Goal: Information Seeking & Learning: Learn about a topic

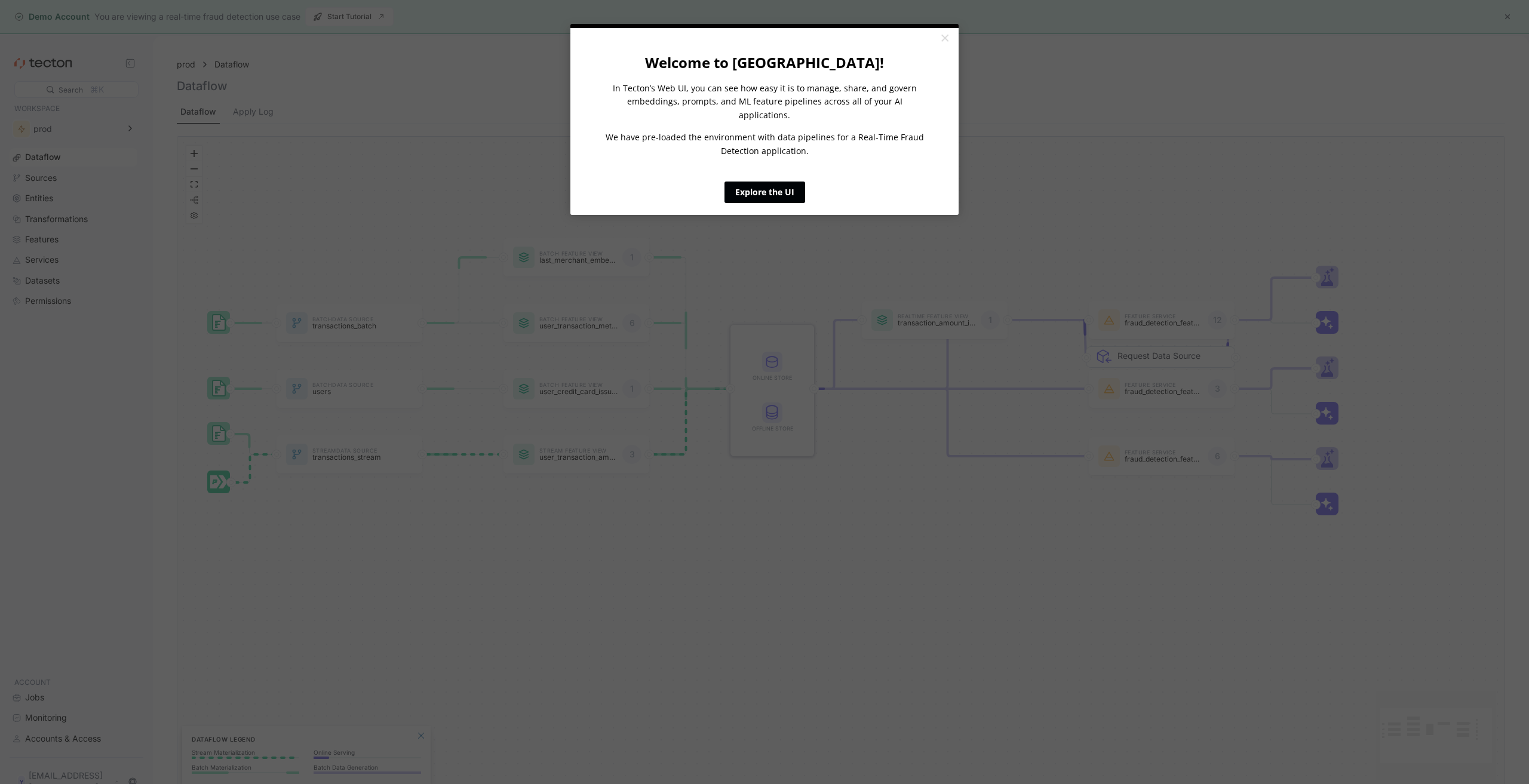
click at [778, 182] on link "Explore the UI" at bounding box center [765, 192] width 81 height 21
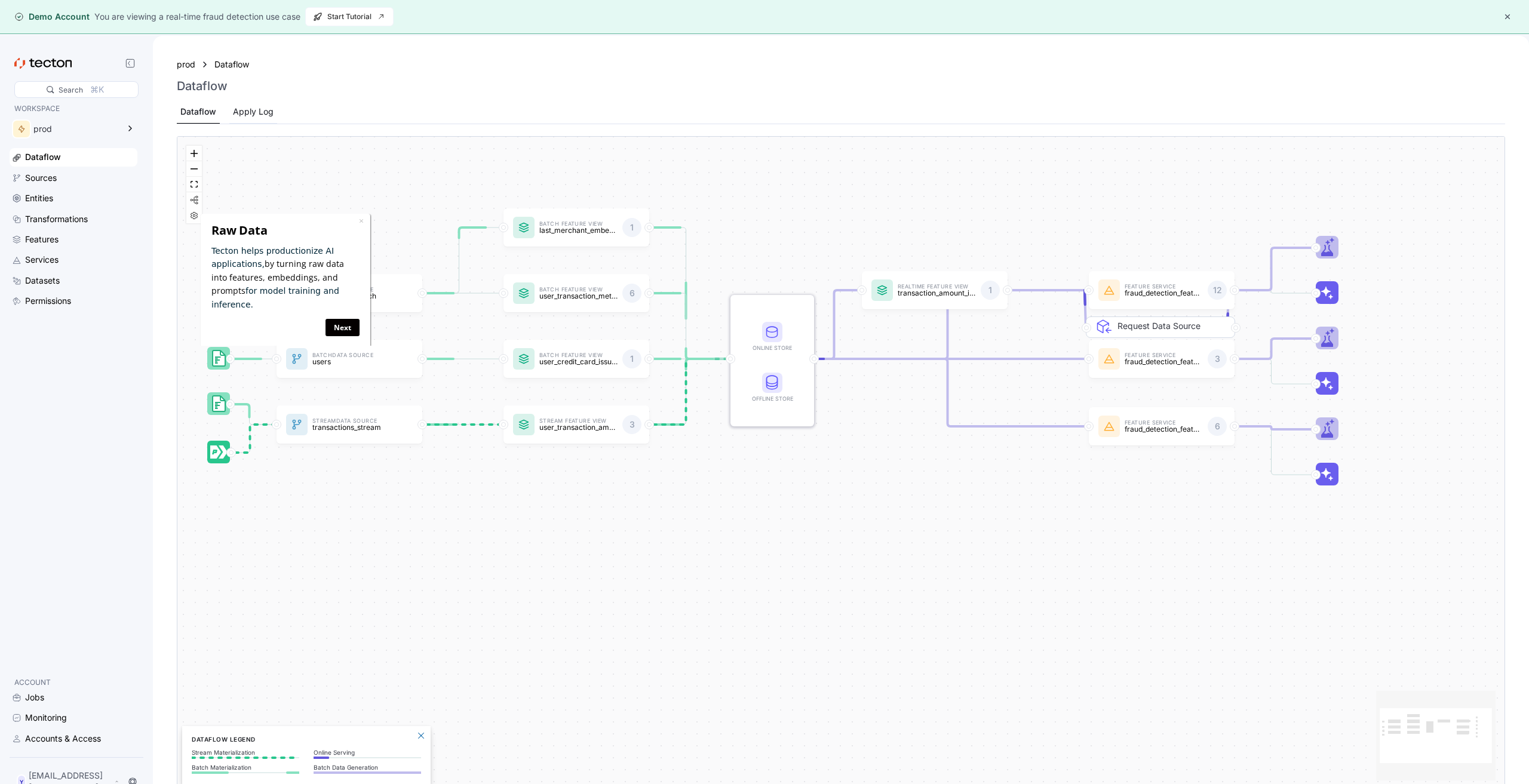
click at [238, 123] on div "Apply Log" at bounding box center [253, 112] width 48 height 23
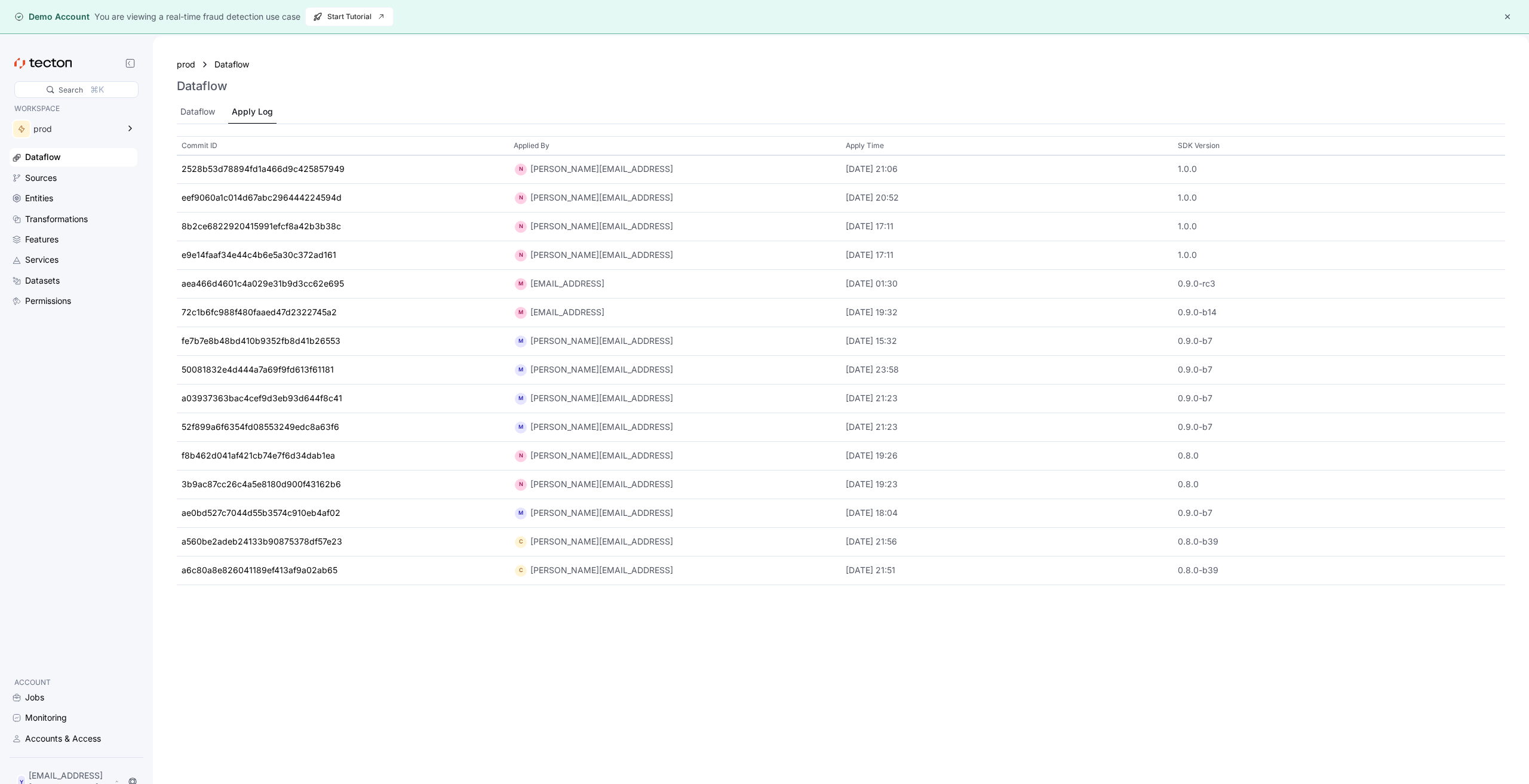
click at [1511, 16] on button "button" at bounding box center [1508, 17] width 15 height 15
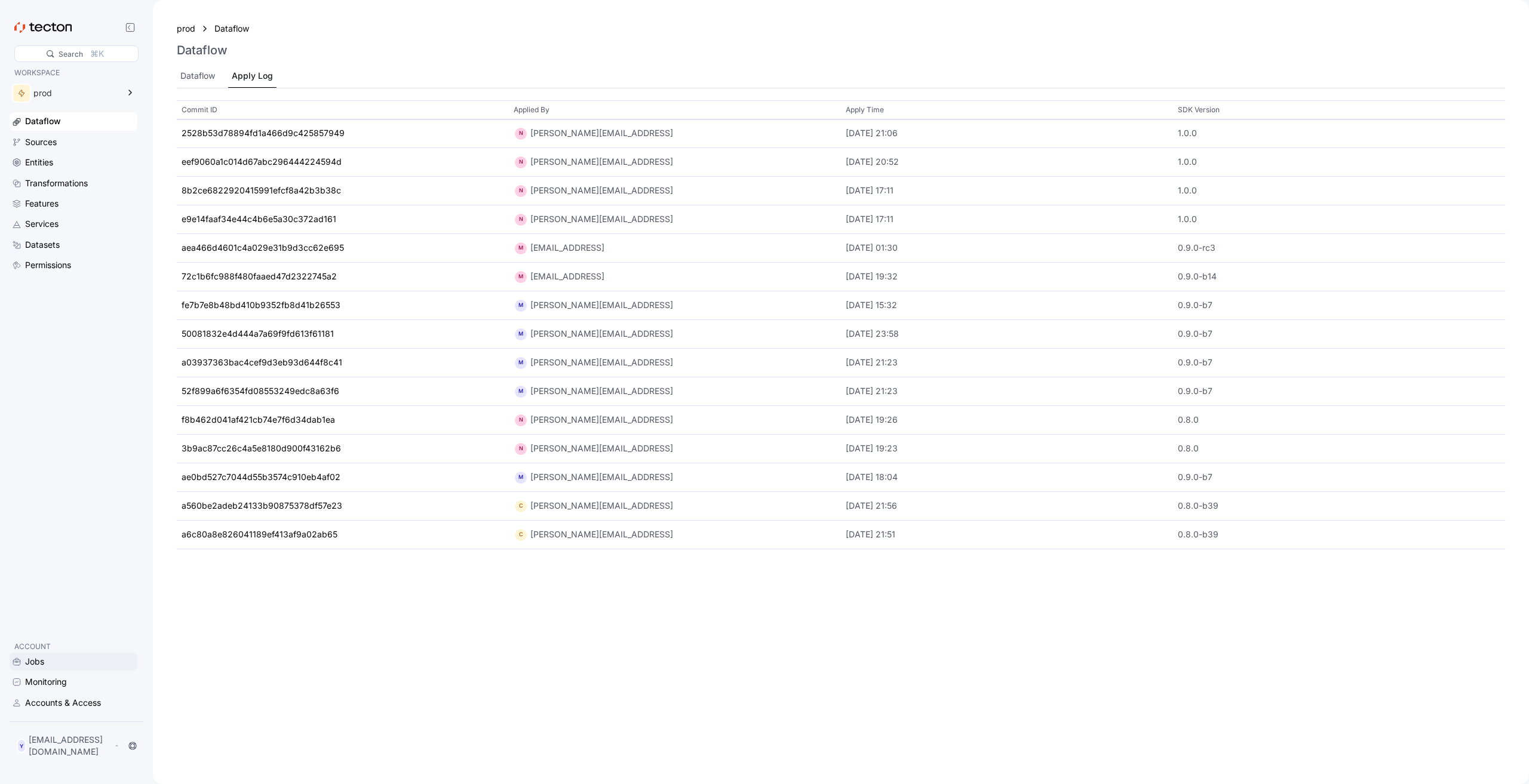
click at [63, 668] on div "Jobs" at bounding box center [80, 662] width 110 height 13
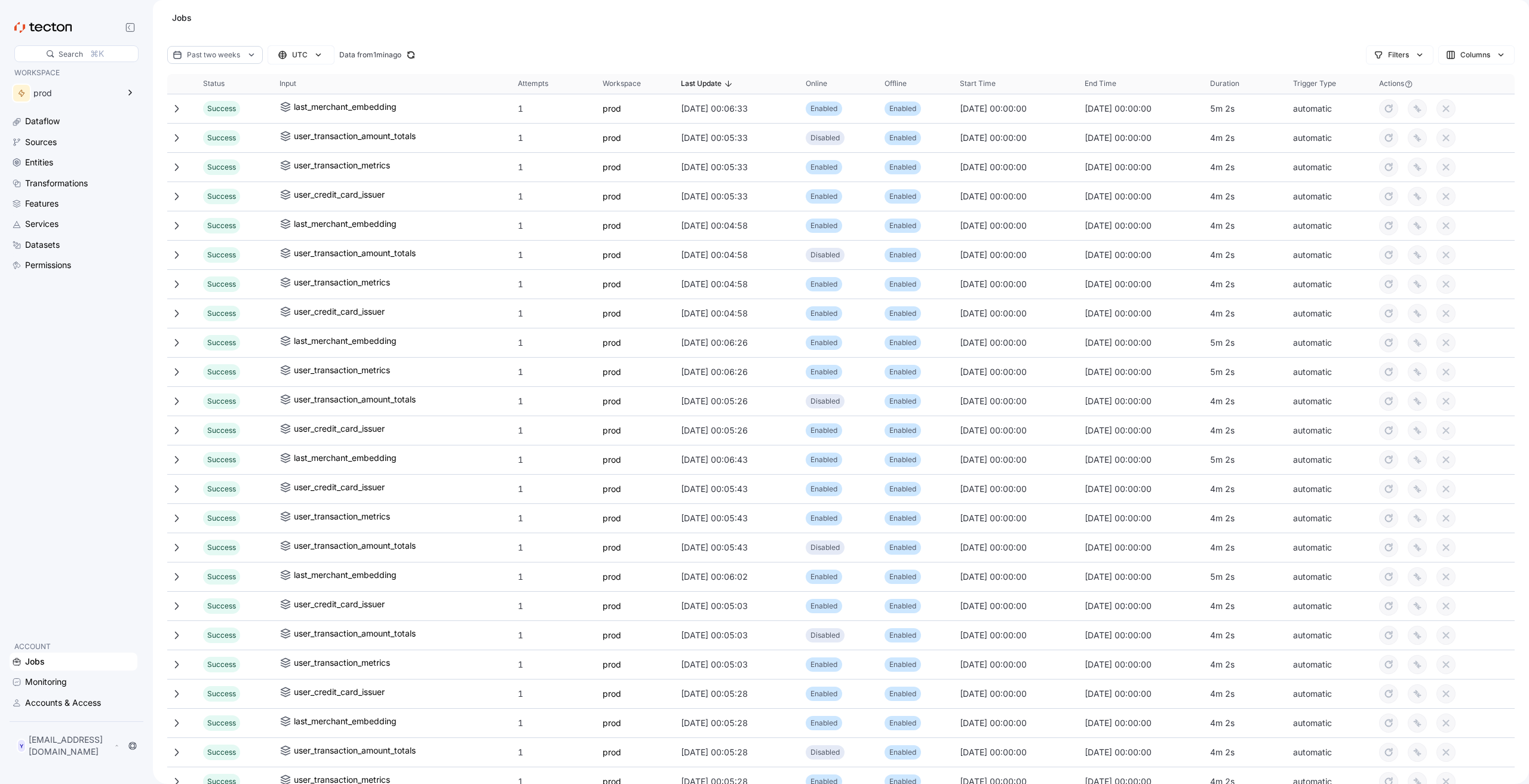
click at [50, 675] on div "Jobs Monitoring Accounts & Access" at bounding box center [74, 682] width 128 height 59
click at [50, 684] on div "Monitoring" at bounding box center [46, 682] width 42 height 13
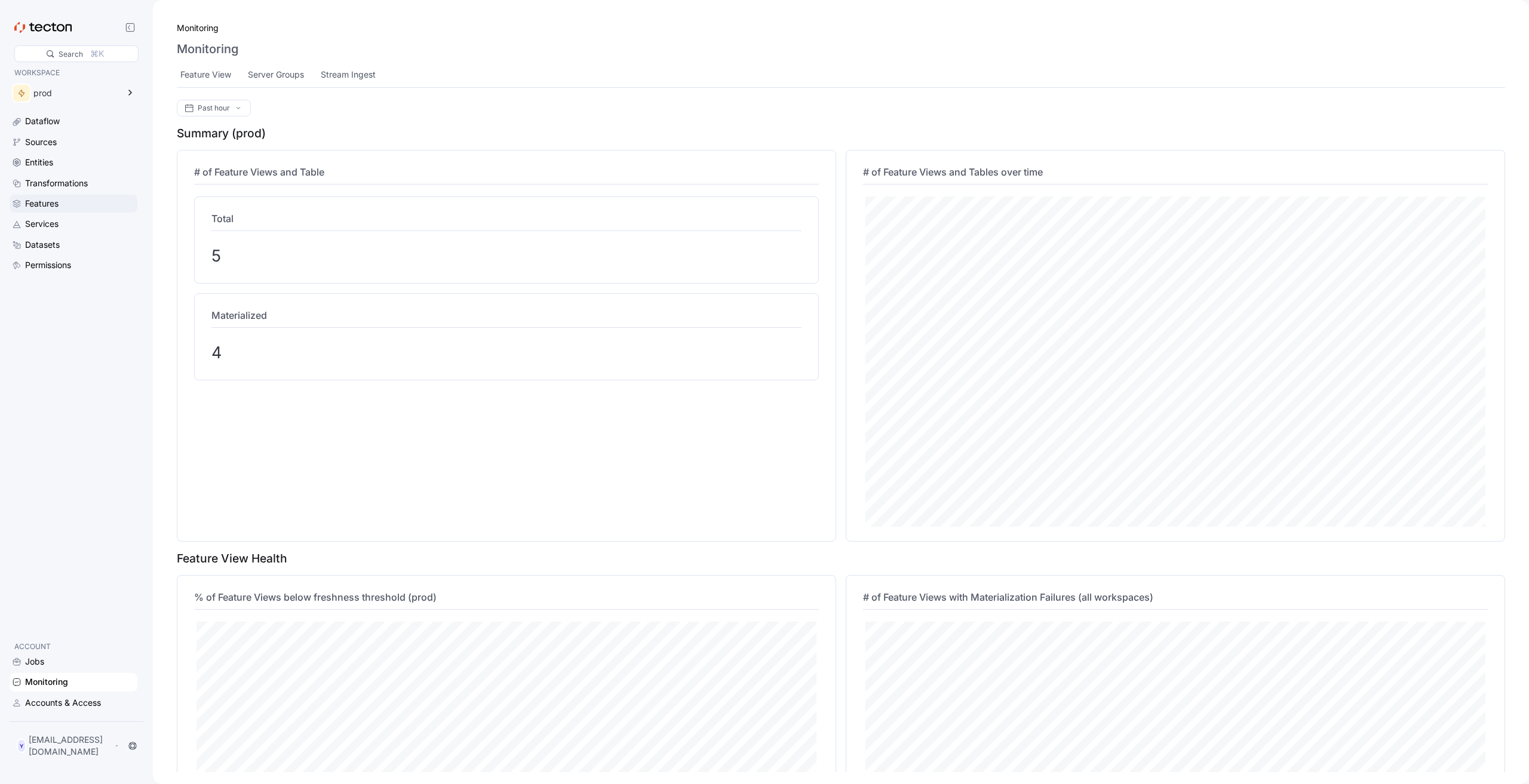
click at [36, 207] on div "Features" at bounding box center [41, 204] width 33 height 13
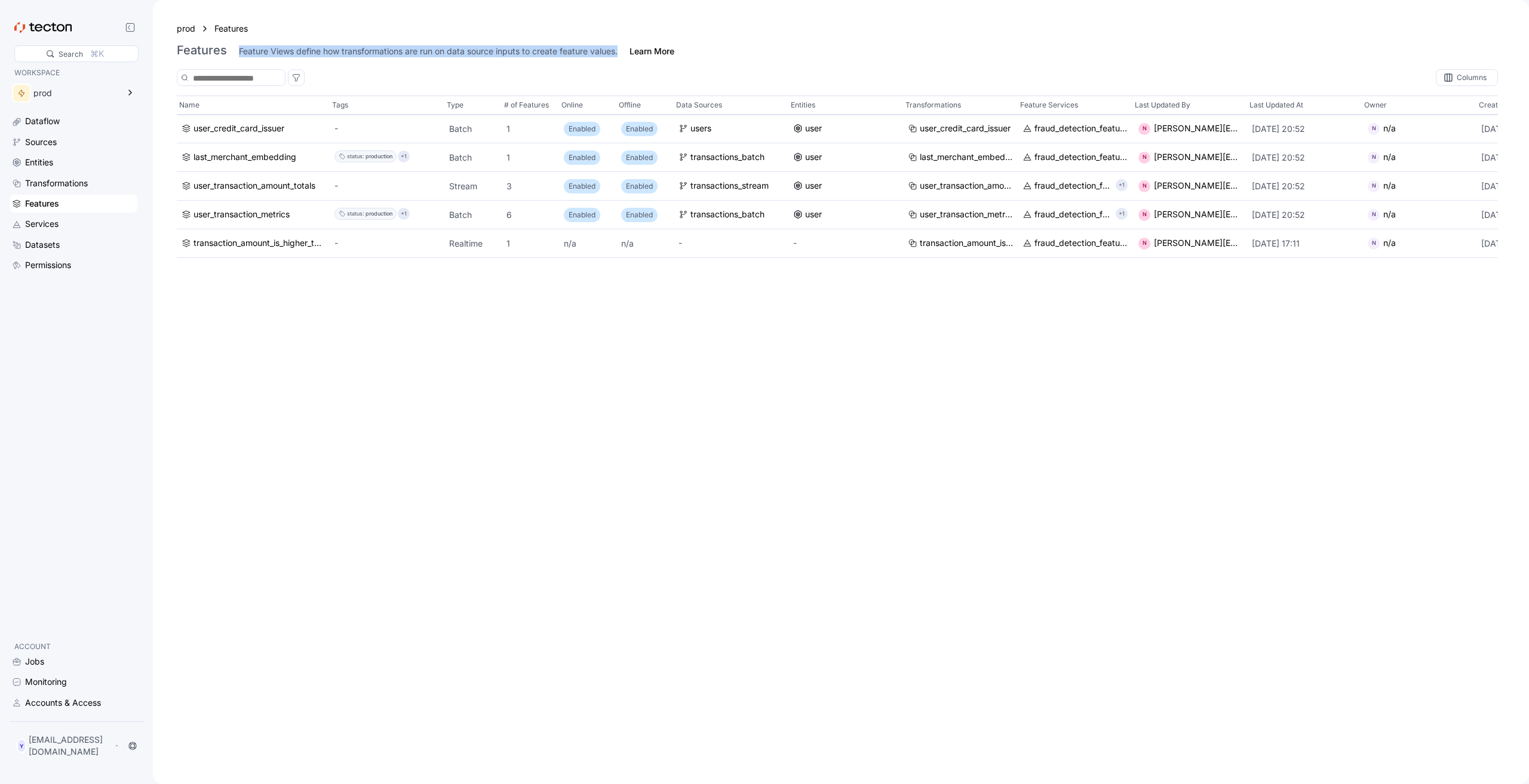
drag, startPoint x: 254, startPoint y: 51, endPoint x: 632, endPoint y: 55, distance: 378.0
click at [632, 55] on div "Features Feature Views define how transformations are run on data source inputs…" at bounding box center [841, 50] width 1329 height 15
copy div "Feature Views define how transformations are run on data source inputs to creat…"
click at [92, 215] on div "Services" at bounding box center [74, 224] width 128 height 18
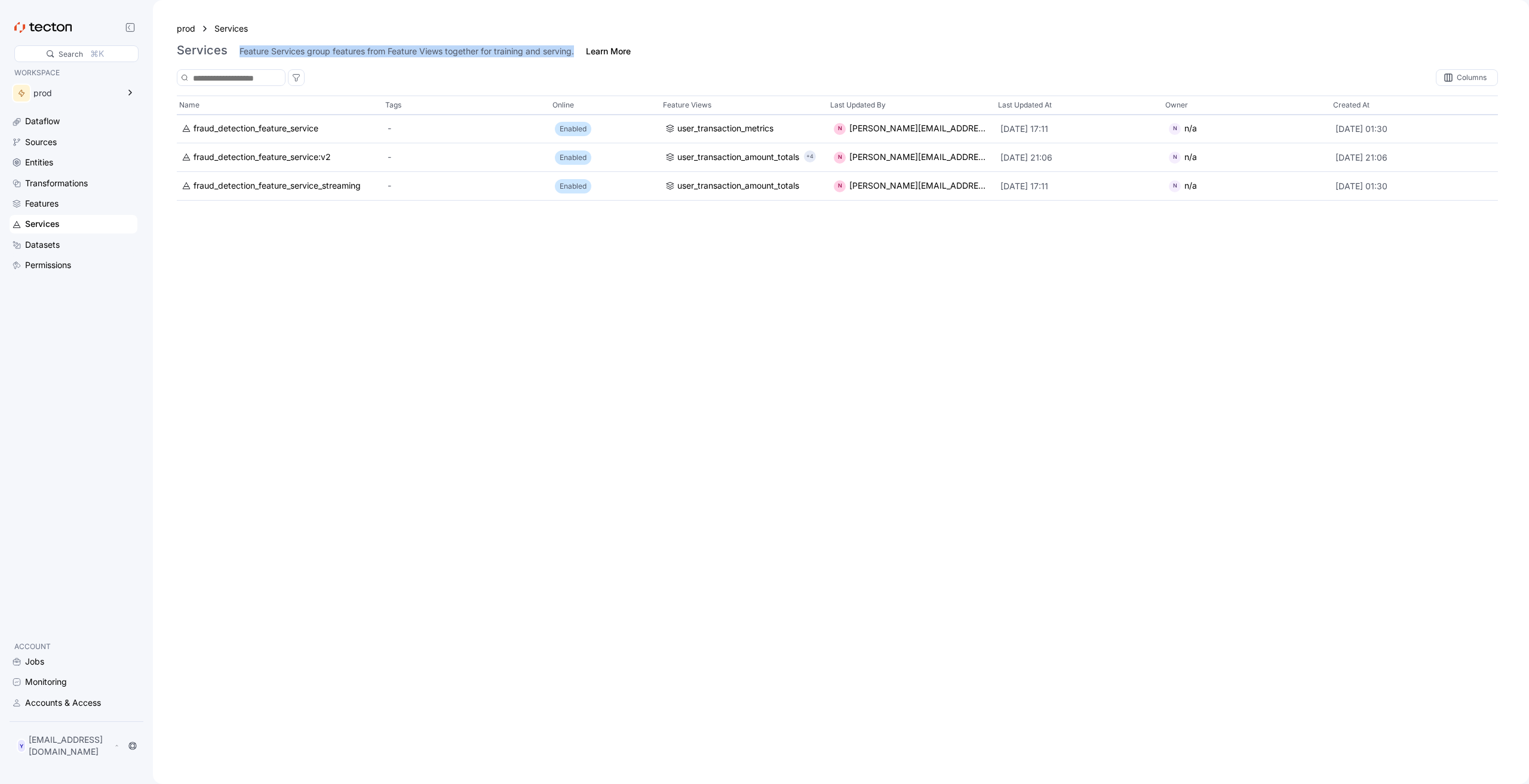
drag, startPoint x: 233, startPoint y: 50, endPoint x: 576, endPoint y: 52, distance: 343.0
click at [576, 52] on div "Services Feature Services group features from Feature Views together for traini…" at bounding box center [841, 50] width 1329 height 15
copy div "Feature Services group features from Feature Views together for training and se…"
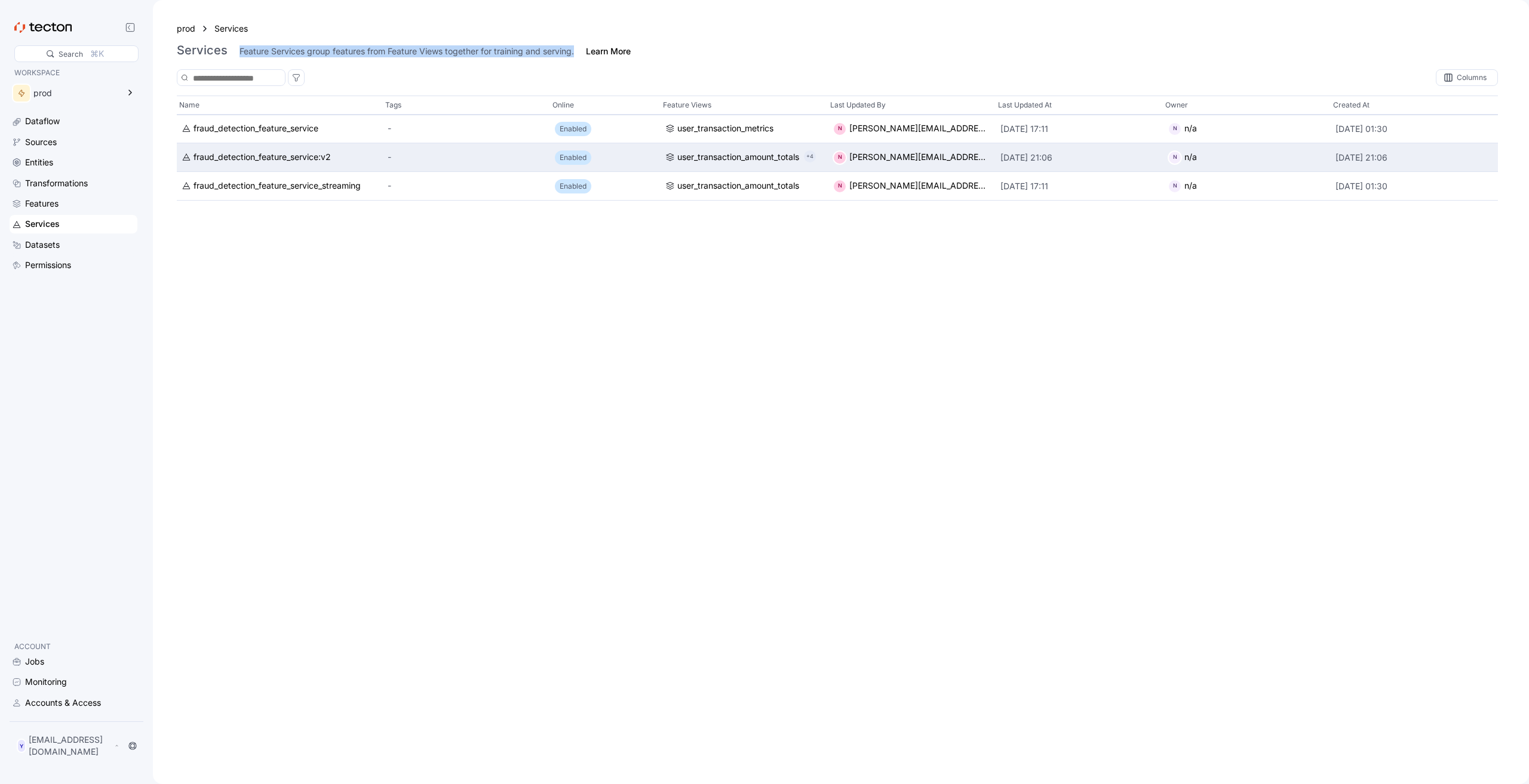
click at [809, 159] on p "+4" at bounding box center [810, 157] width 7 height 12
click at [809, 152] on p "+4" at bounding box center [810, 157] width 7 height 12
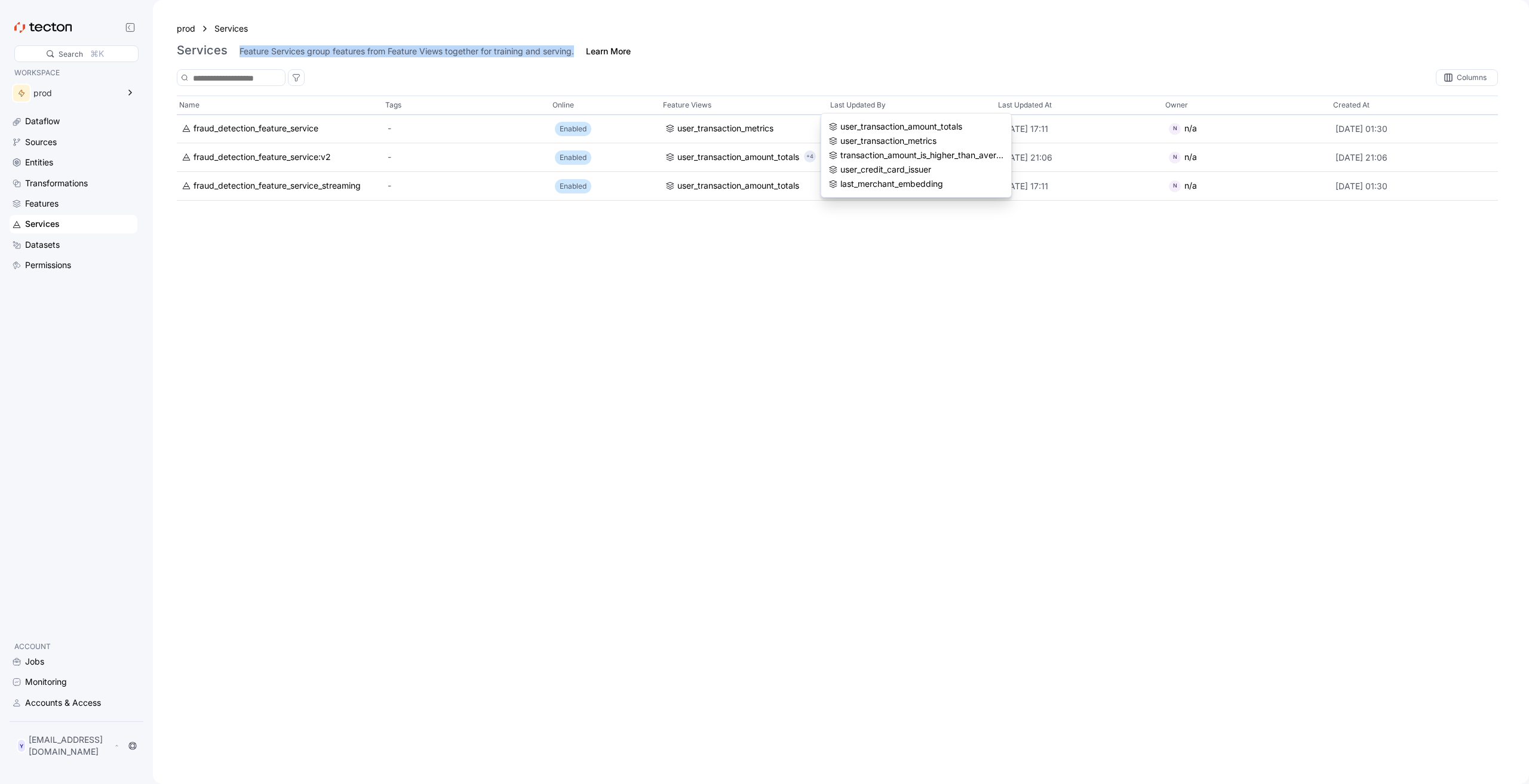
click at [772, 377] on div "Name Tags Online Feature Views Last Updated By Last Updated At Owner Created At…" at bounding box center [837, 434] width 1321 height 677
click at [38, 107] on div "prod" at bounding box center [74, 95] width 128 height 33
click at [41, 117] on div "Dataflow" at bounding box center [42, 121] width 35 height 13
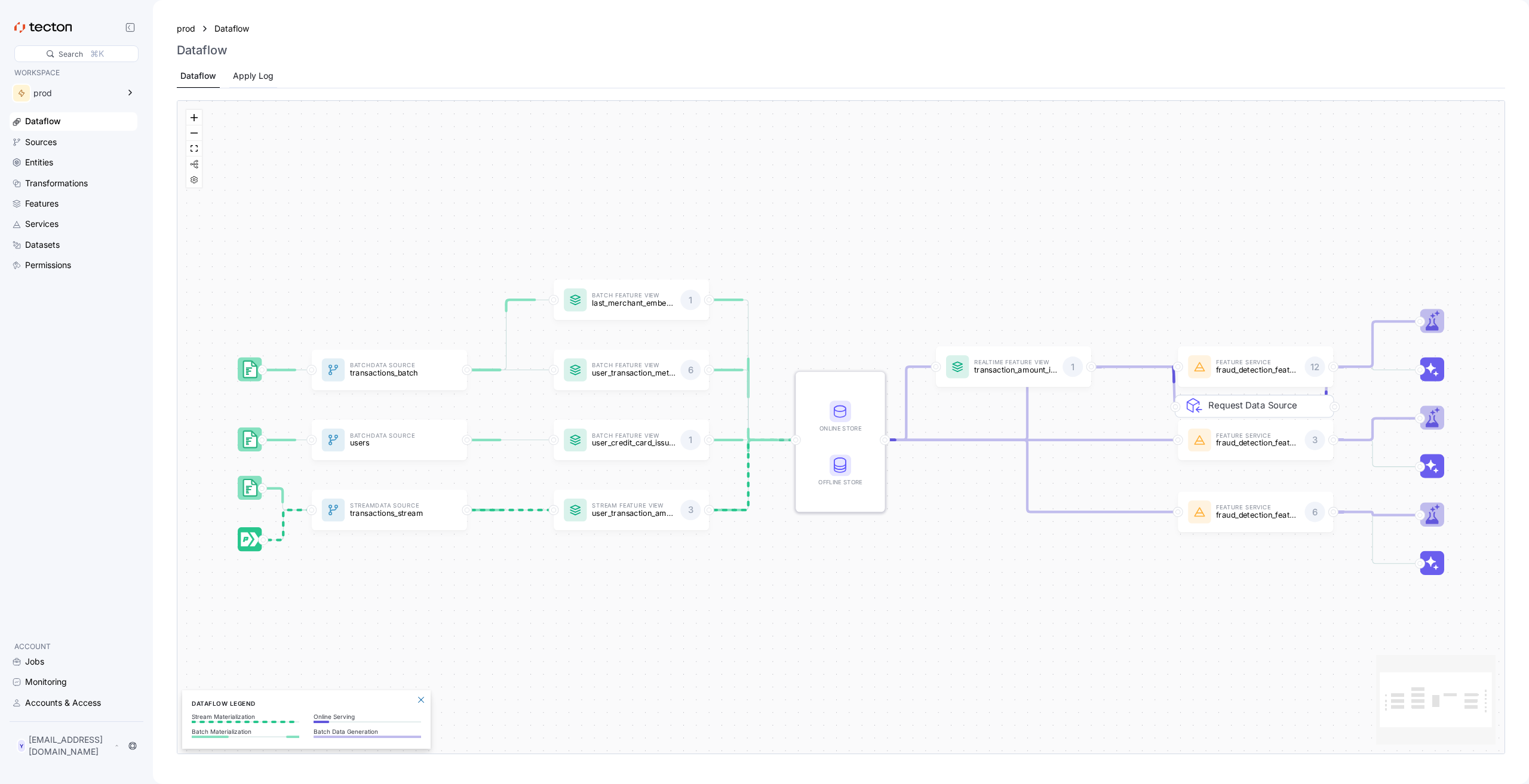
click at [275, 69] on div "Apply Log" at bounding box center [253, 76] width 48 height 23
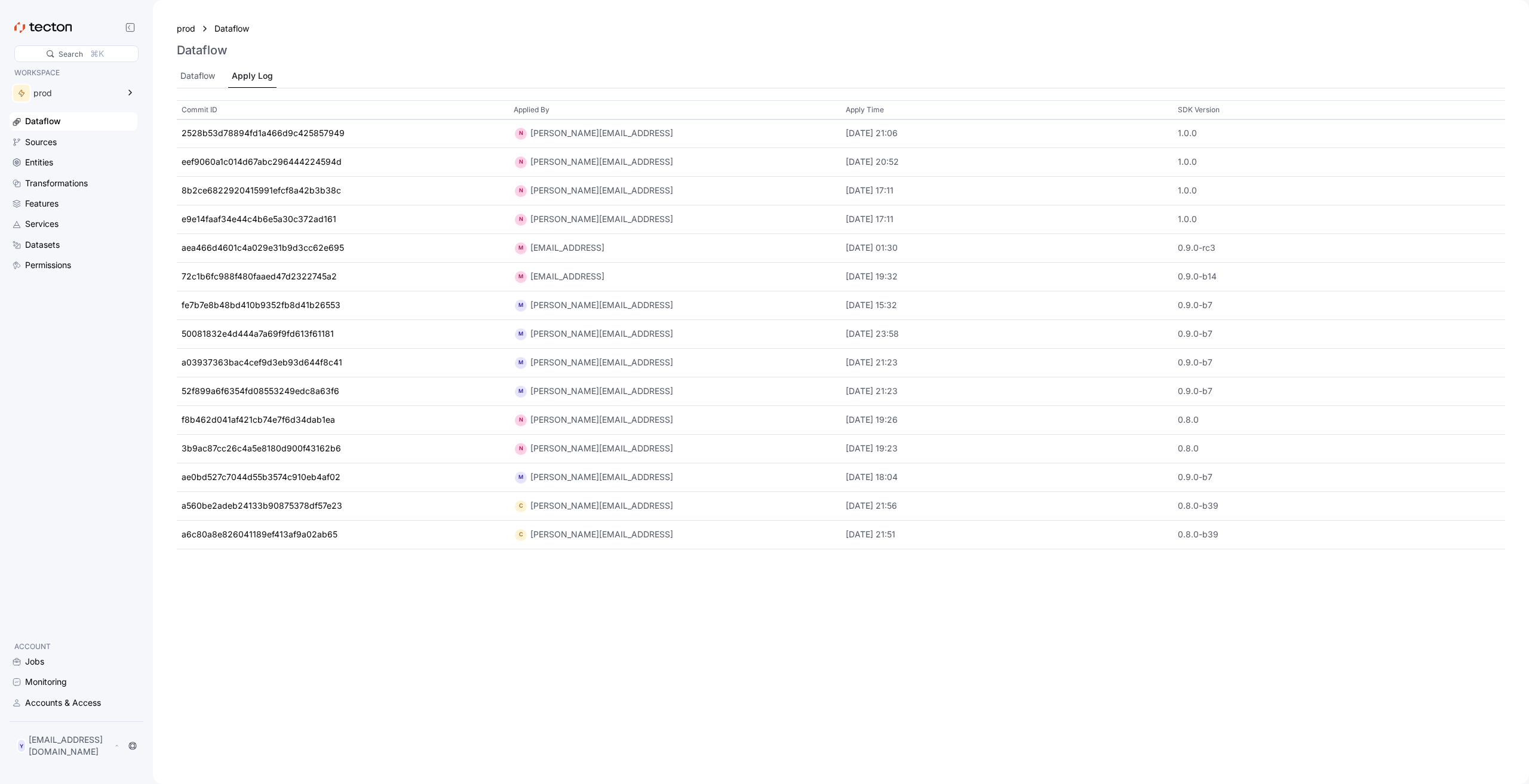
click at [278, 134] on div "2528b53d78894fd1a466d9c425857949" at bounding box center [263, 134] width 163 height 13
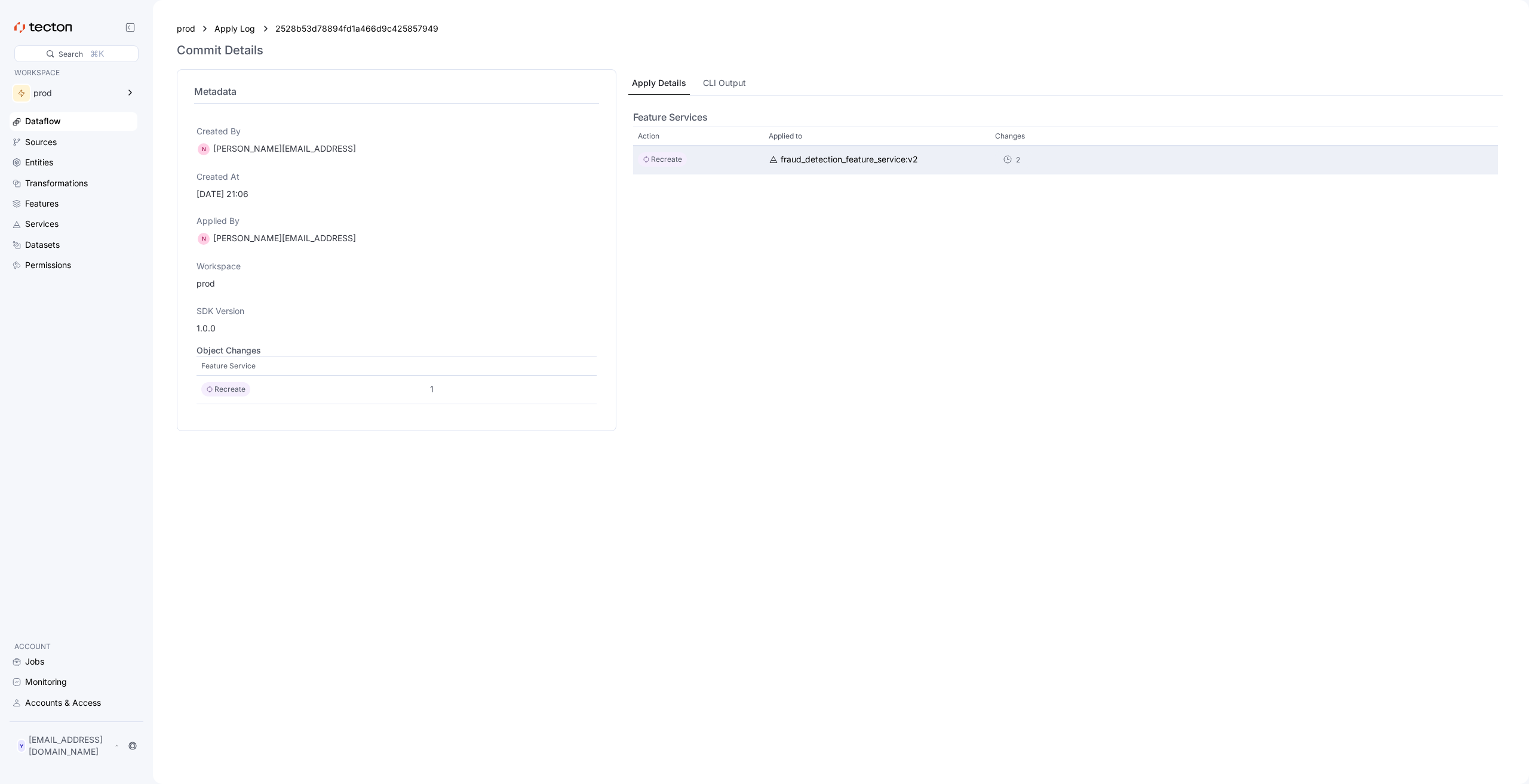
click at [1003, 158] on icon at bounding box center [1008, 160] width 10 height 10
click at [1016, 159] on div "2" at bounding box center [1018, 160] width 4 height 12
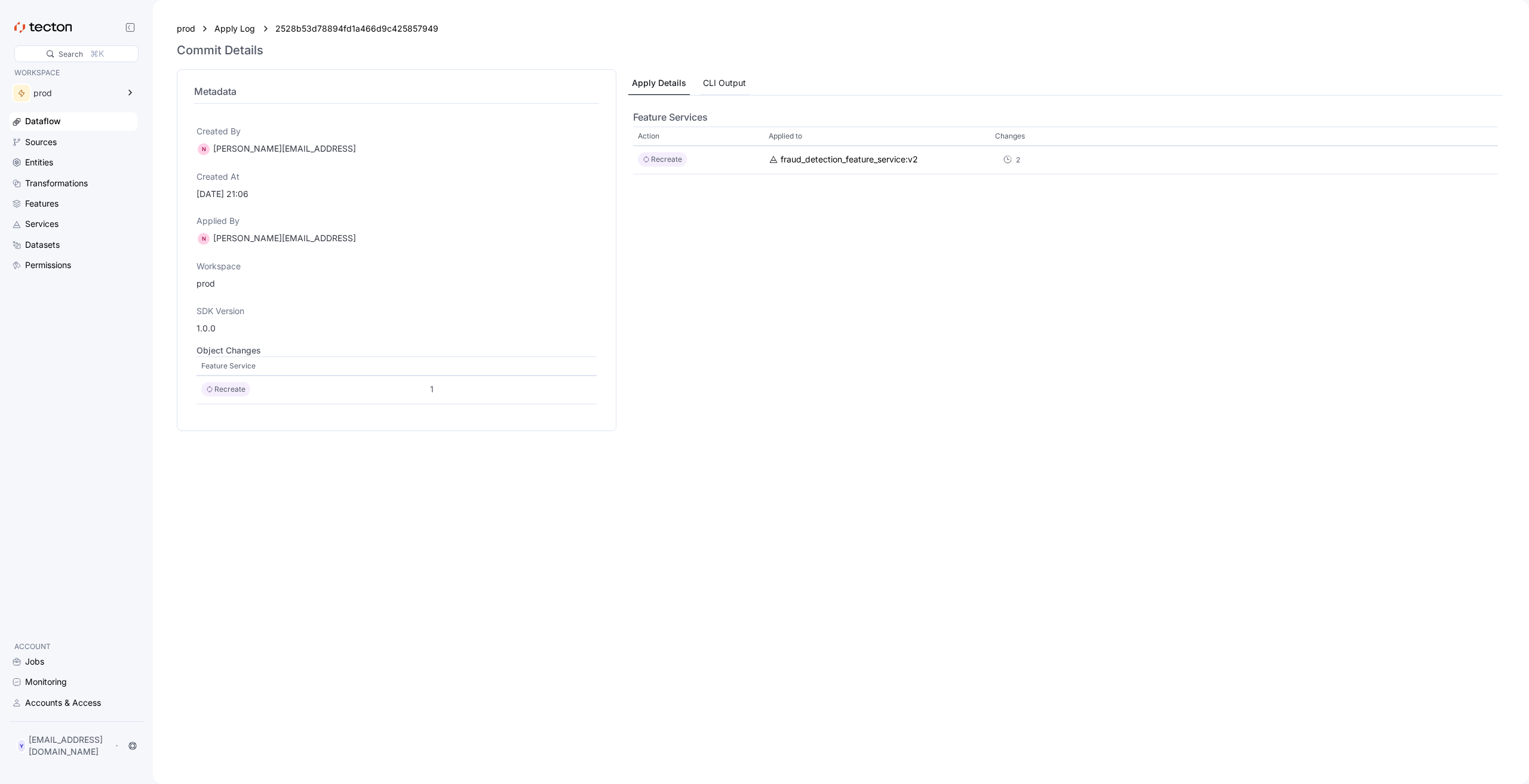
click at [713, 89] on div "CLI Output" at bounding box center [724, 83] width 43 height 13
